Goal: Find specific page/section: Find specific page/section

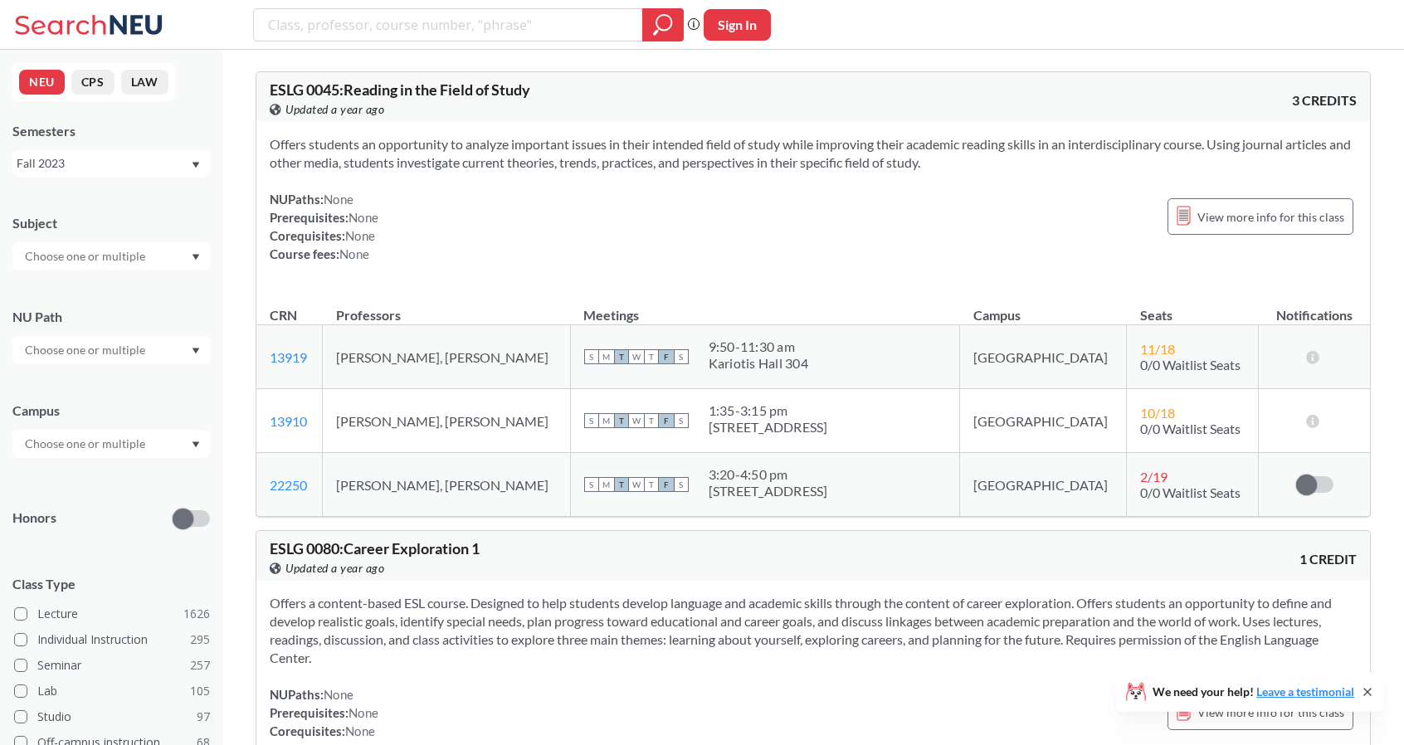
click at [110, 328] on div "NU Path" at bounding box center [111, 327] width 198 height 73
click at [122, 351] on input "text" at bounding box center [86, 350] width 139 height 20
drag, startPoint x: 117, startPoint y: 452, endPoint x: 124, endPoint y: 490, distance: 38.8
click at [124, 490] on div "Interpreting Culture ( 112 )" at bounding box center [111, 479] width 198 height 46
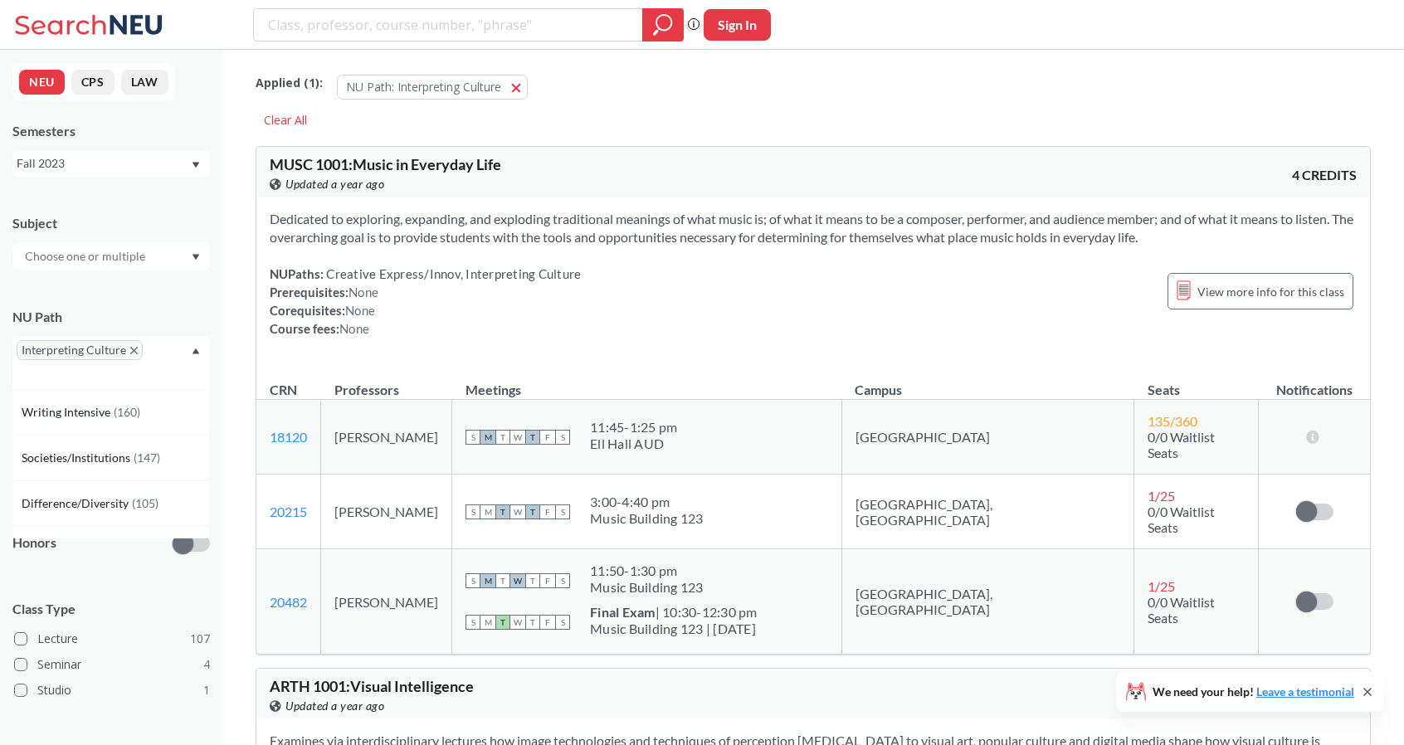
click at [166, 345] on div "Interpreting Culture" at bounding box center [111, 362] width 198 height 53
click at [164, 351] on div "Interpreting Culture" at bounding box center [111, 362] width 198 height 53
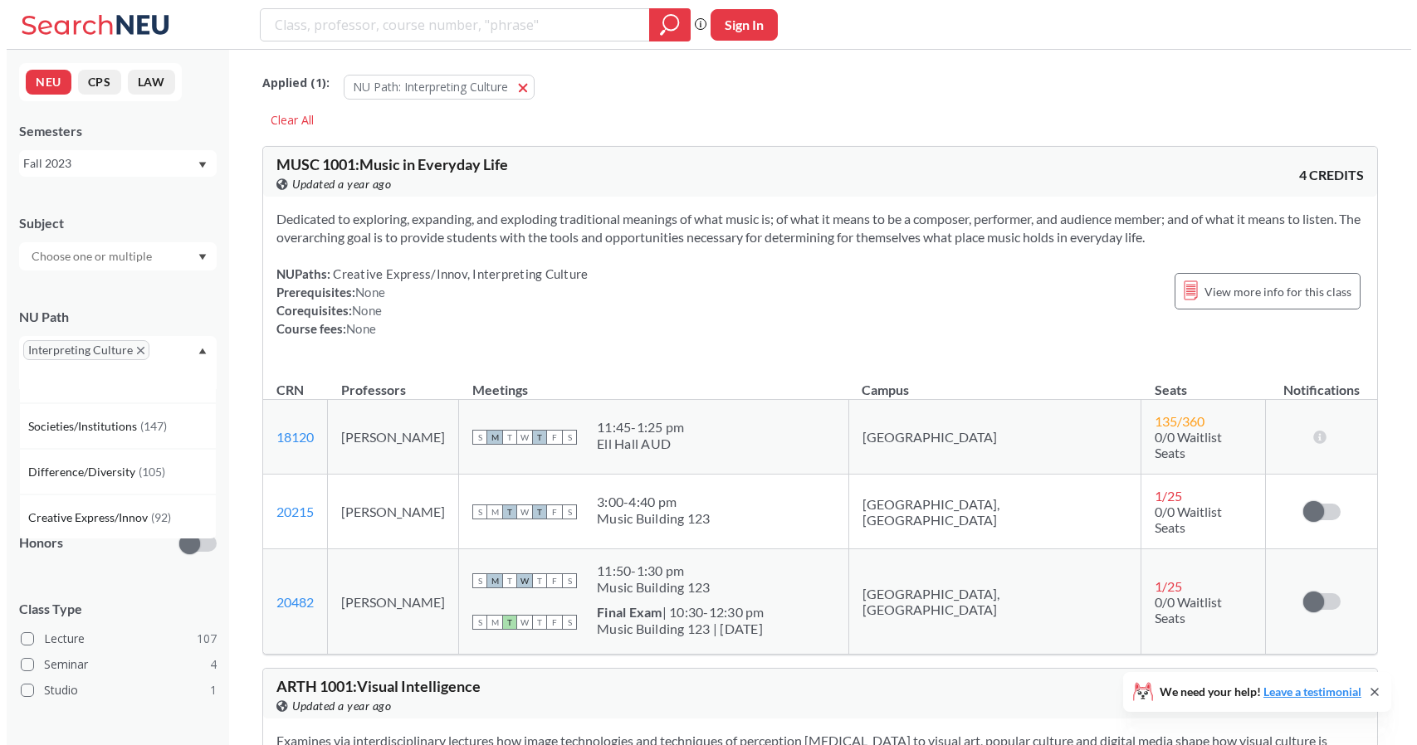
scroll to position [32, 0]
click at [100, 525] on div "Creative Express/Innov ( 92 )" at bounding box center [111, 517] width 198 height 46
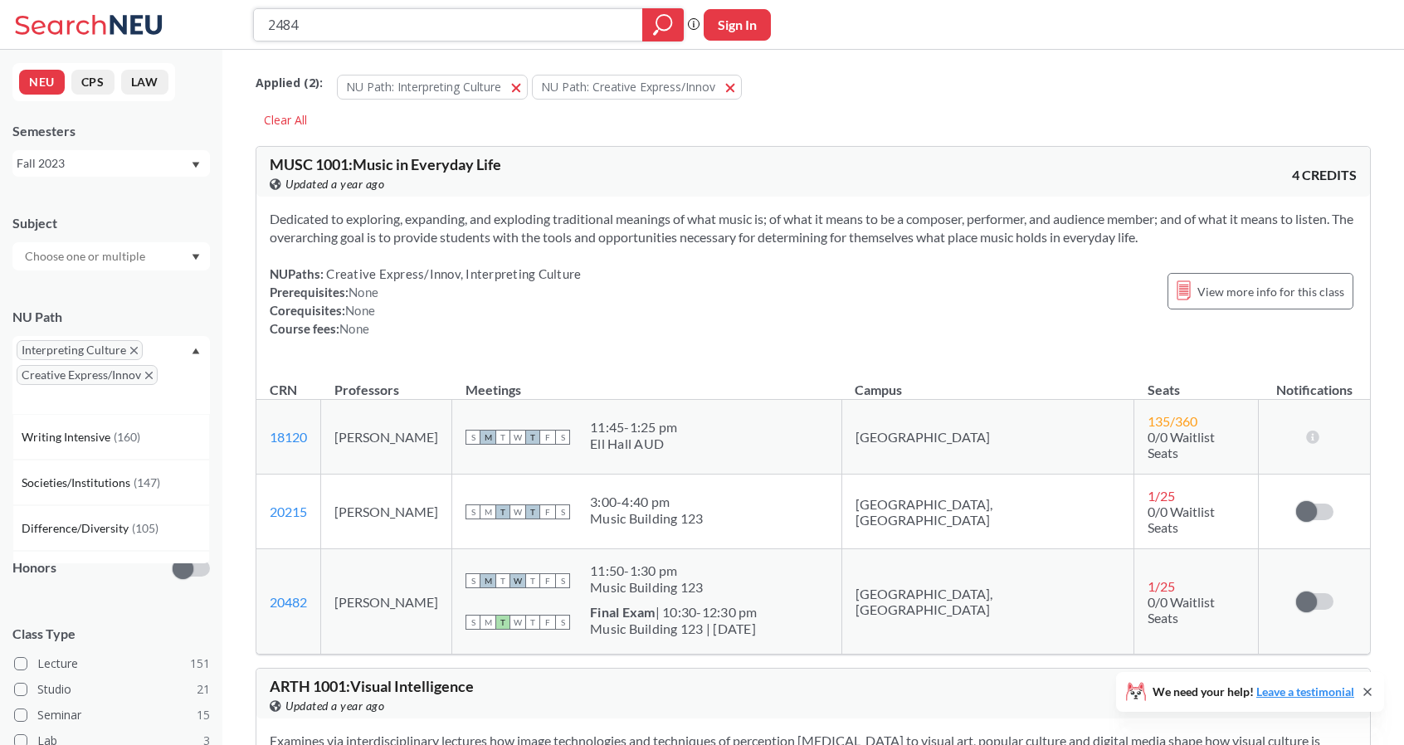
type input "2484"
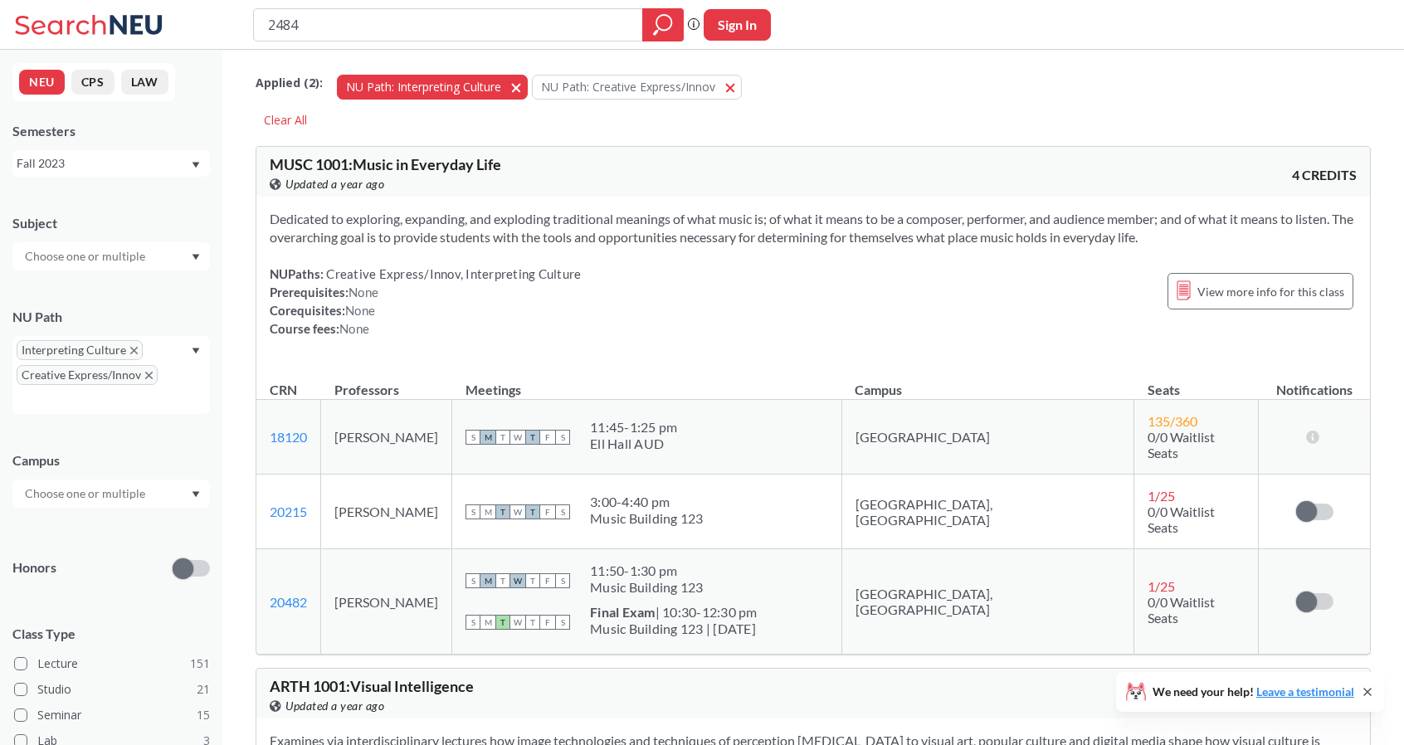
click at [522, 89] on span "button" at bounding box center [522, 87] width 0 height 16
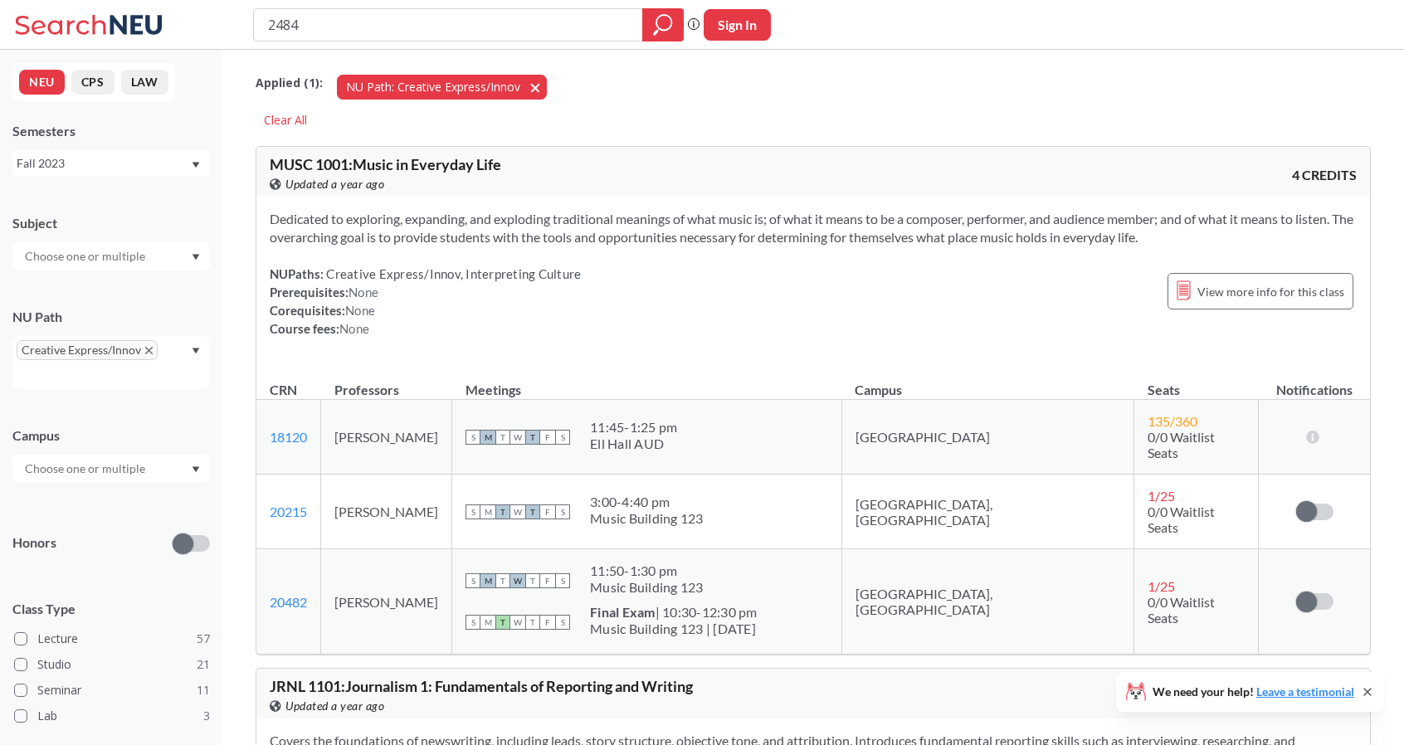
click at [541, 88] on span "button" at bounding box center [541, 87] width 0 height 16
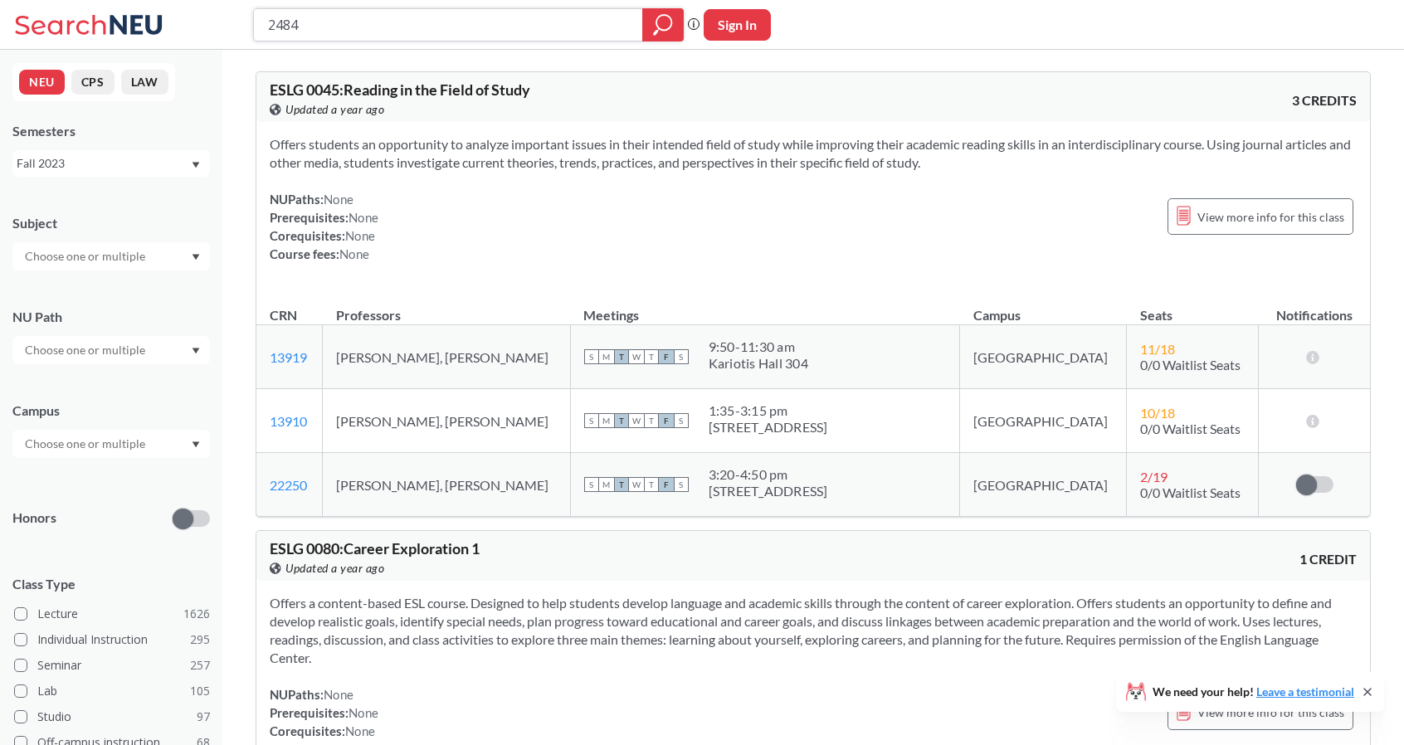
click at [661, 22] on icon "magnifying glass" at bounding box center [663, 24] width 20 height 23
